Goal: Task Accomplishment & Management: Manage account settings

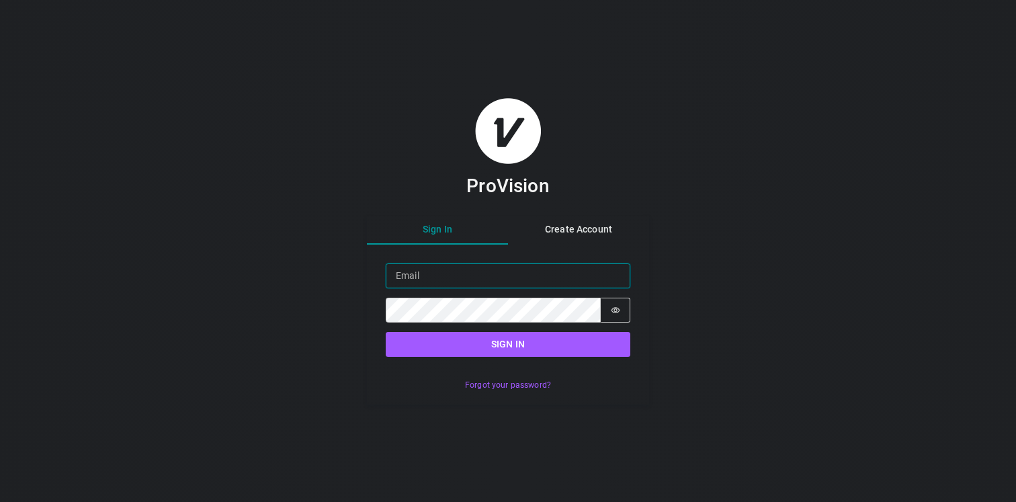
click at [480, 273] on input "Email" at bounding box center [508, 275] width 245 height 25
click at [386, 332] on button "Sign in" at bounding box center [508, 344] width 245 height 25
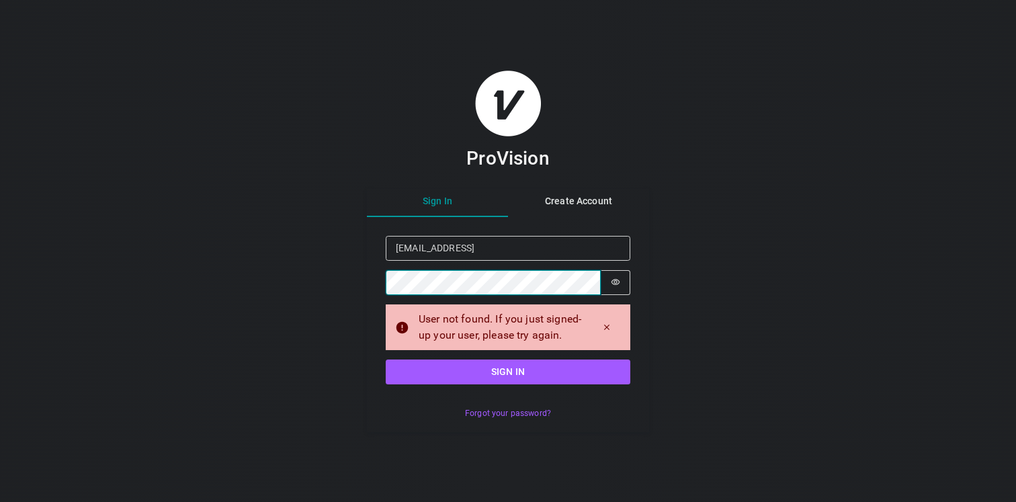
click at [386, 359] on button "Sign in" at bounding box center [508, 371] width 245 height 25
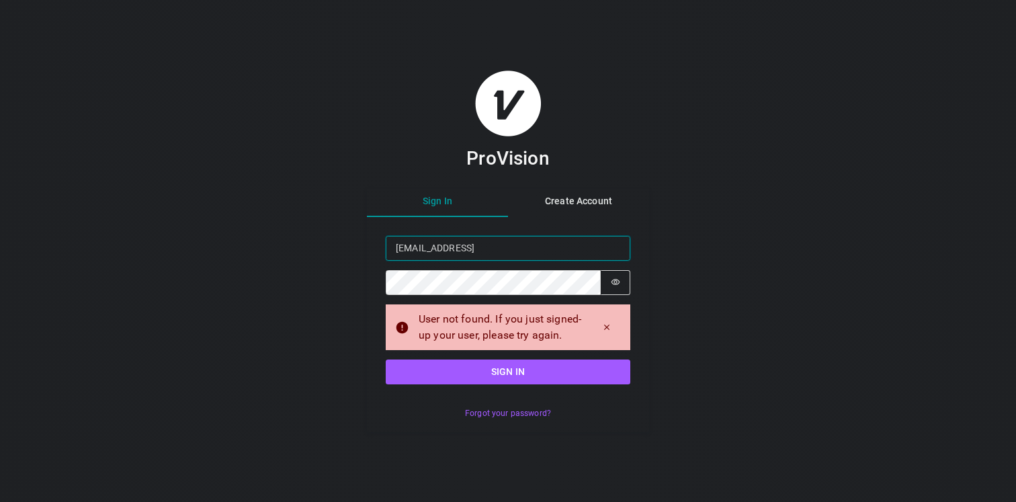
click at [536, 254] on input "[EMAIL_ADDRESS]" at bounding box center [508, 248] width 245 height 25
click at [540, 261] on fieldset "Sign in Email [EMAIL_ADDRESS] Password Password is hidden" at bounding box center [508, 265] width 245 height 59
click at [542, 257] on input "[EMAIL_ADDRESS]" at bounding box center [508, 248] width 245 height 25
type input "[EMAIL_ADDRESS][DOMAIN_NAME]"
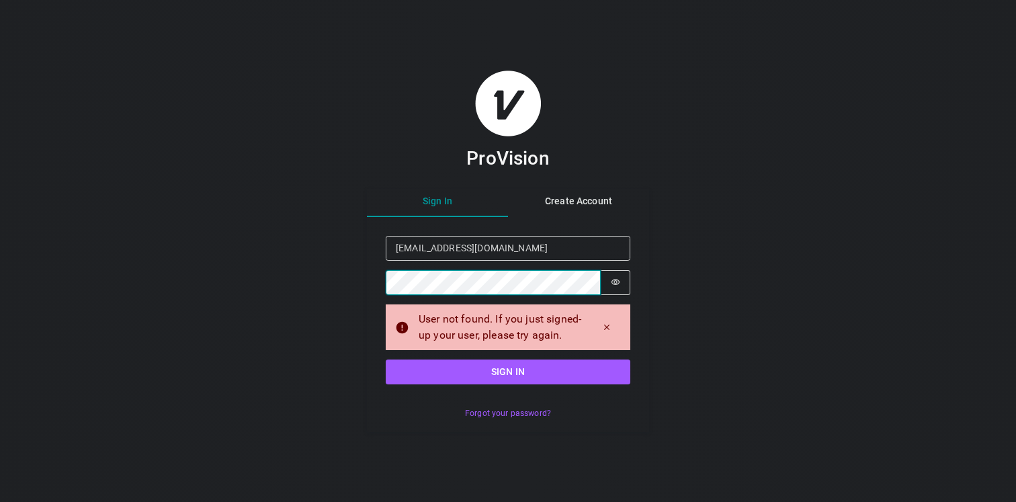
click at [386, 359] on button "Sign in" at bounding box center [508, 371] width 245 height 25
